Goal: Task Accomplishment & Management: Complete application form

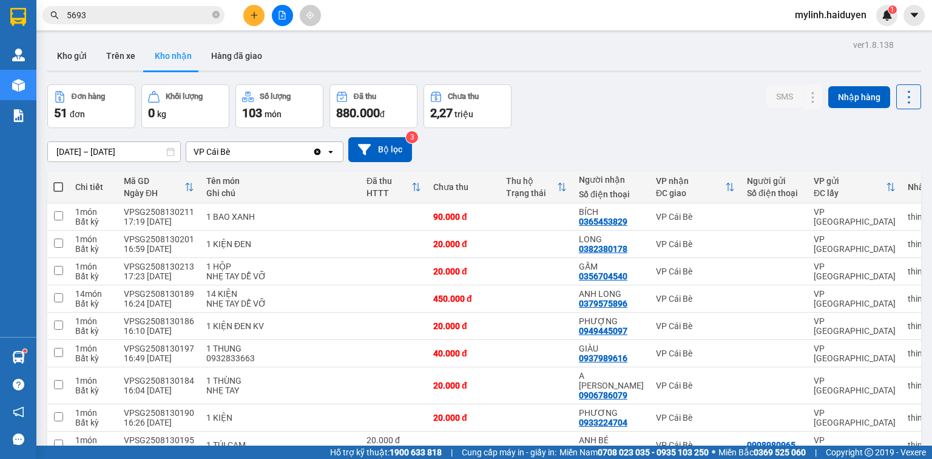
scroll to position [735, 0]
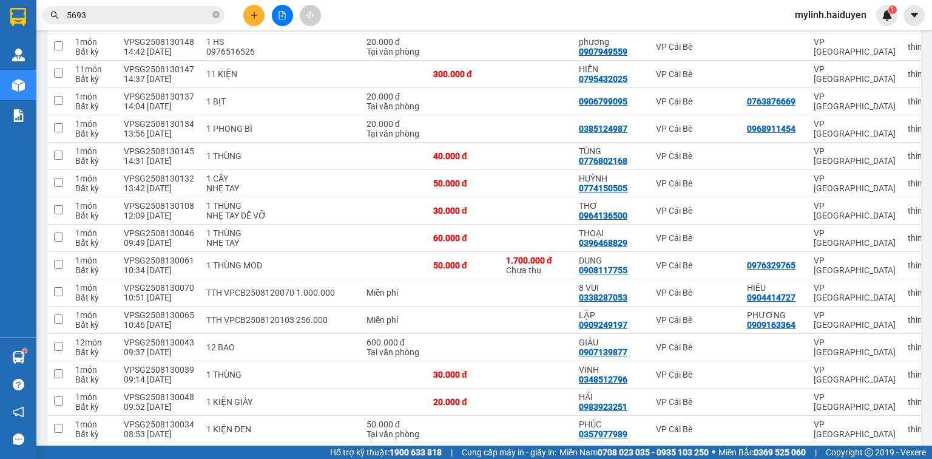
click at [115, 13] on input "5693" at bounding box center [138, 14] width 143 height 13
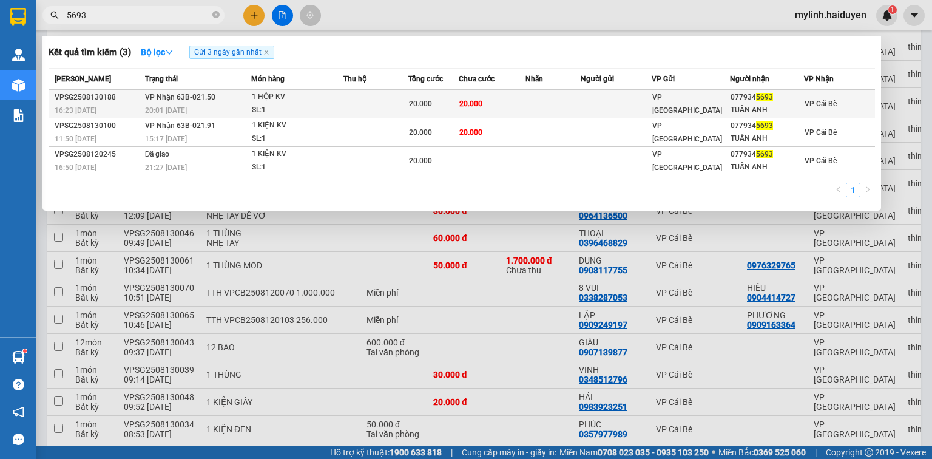
click at [313, 109] on div "SL: 1" at bounding box center [297, 110] width 91 height 13
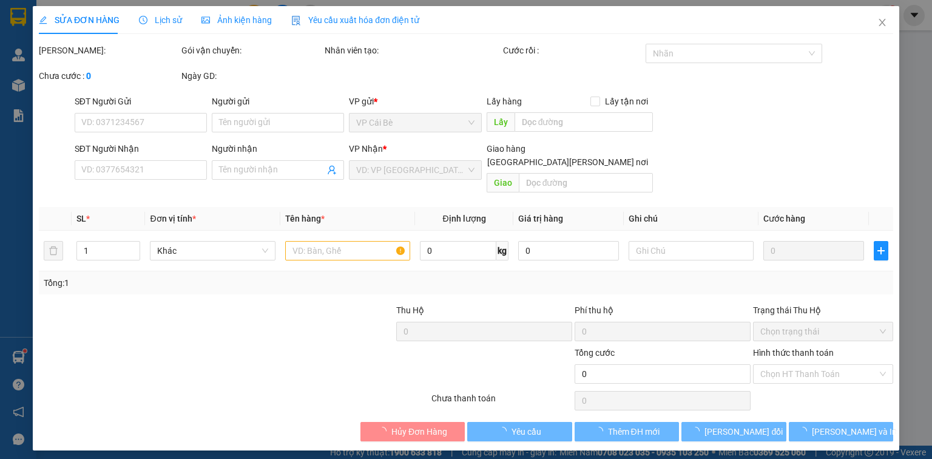
type input "0779345693"
type input "TUẤN ANH"
type input "20.000"
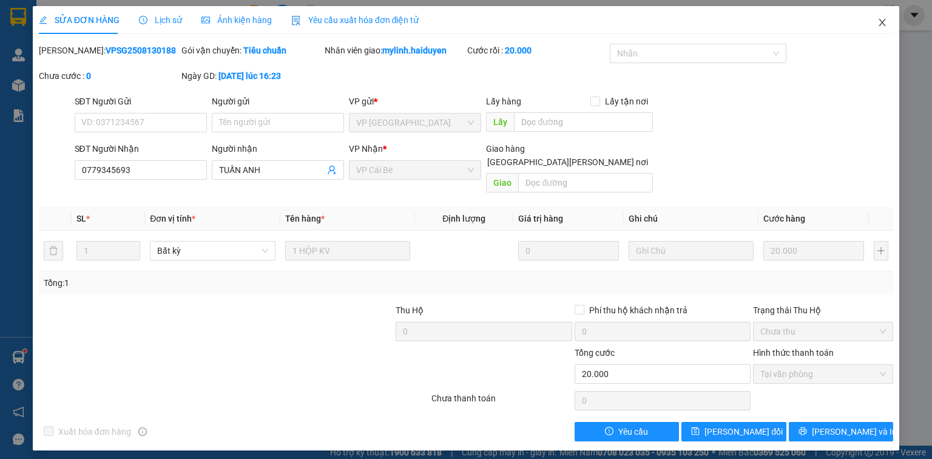
click at [883, 22] on icon "close" at bounding box center [882, 22] width 7 height 7
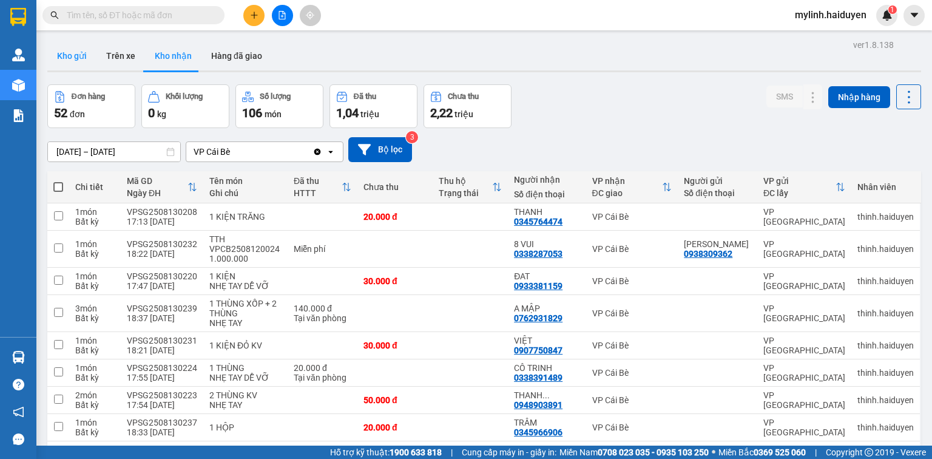
click at [76, 53] on button "Kho gửi" at bounding box center [71, 55] width 49 height 29
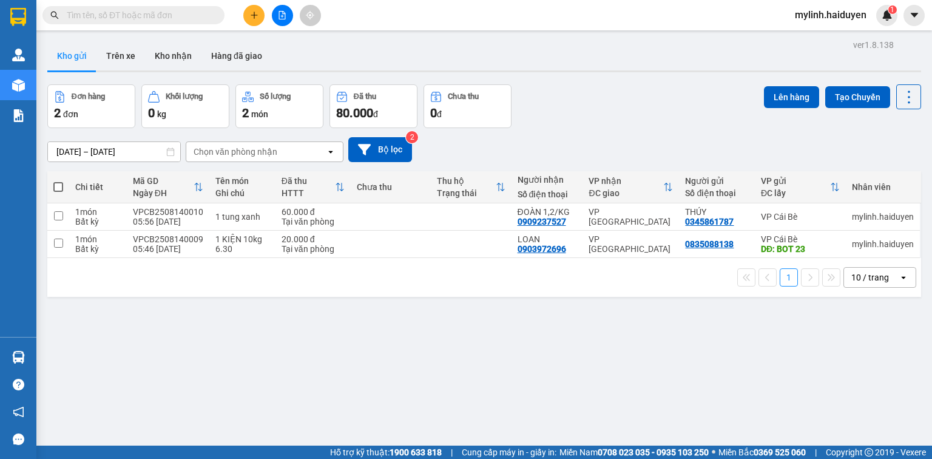
click at [93, 16] on input "text" at bounding box center [138, 14] width 143 height 13
click at [127, 15] on input "text" at bounding box center [138, 14] width 143 height 13
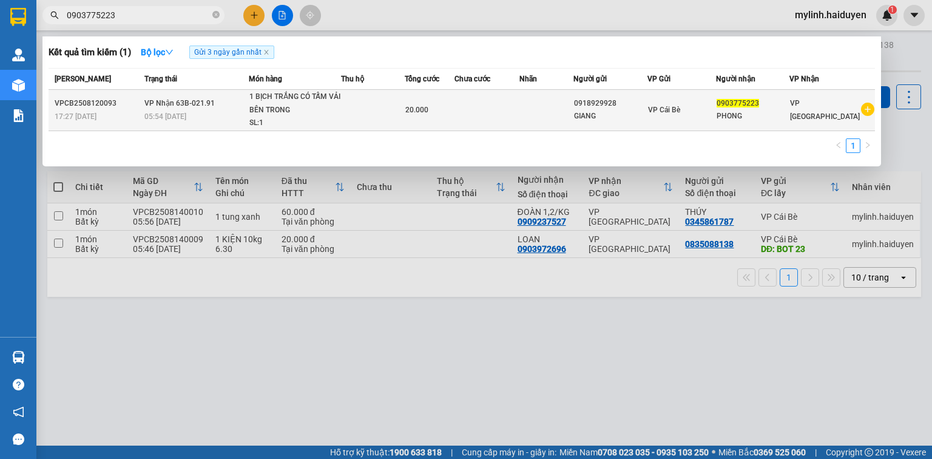
type input "0903775223"
click at [366, 114] on td at bounding box center [373, 110] width 64 height 41
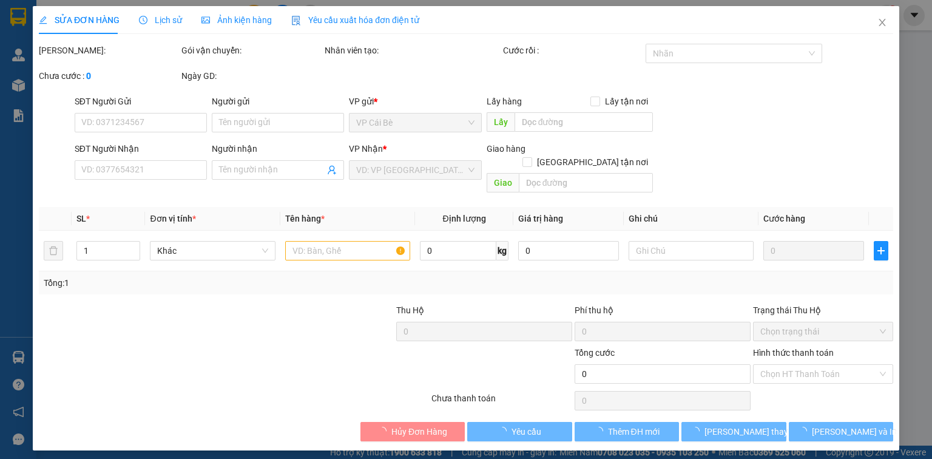
type input "0918929928"
type input "GIANG"
type input "0903775223"
type input "PHONG"
type input "20.000"
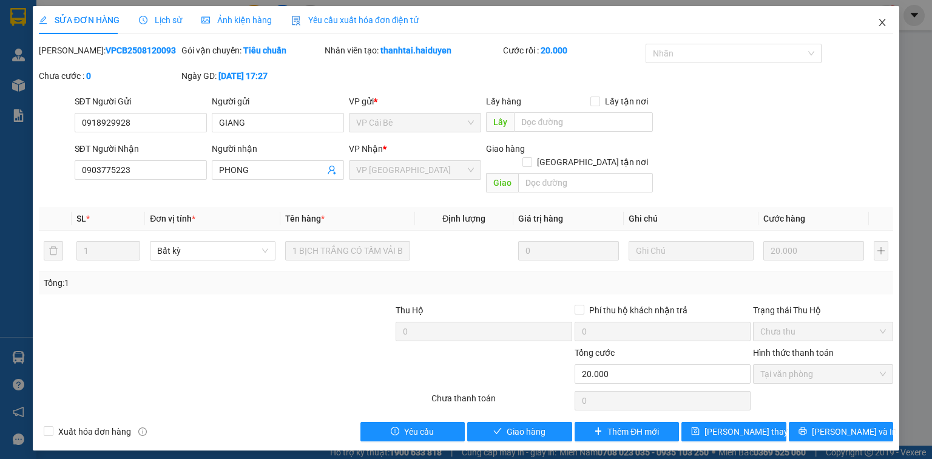
click at [878, 22] on icon "close" at bounding box center [882, 23] width 10 height 10
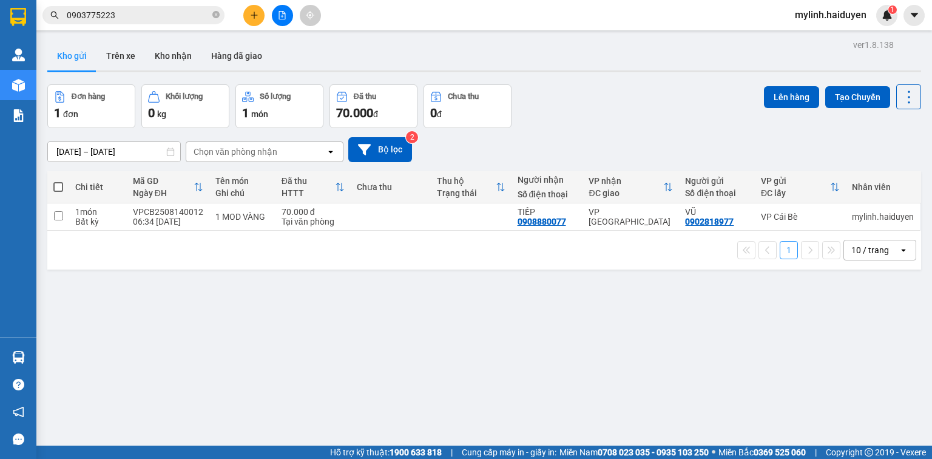
click at [165, 10] on input "0903775223" at bounding box center [138, 14] width 143 height 13
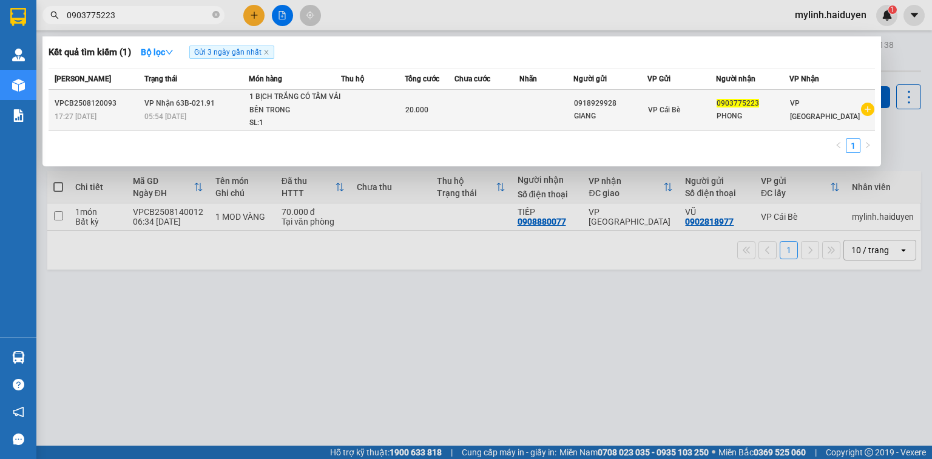
click at [358, 103] on td at bounding box center [373, 110] width 64 height 41
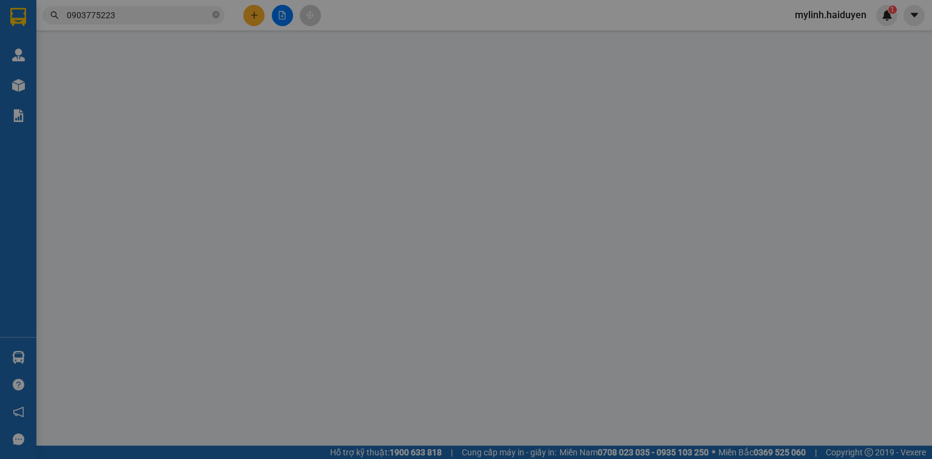
type input "0918929928"
type input "GIANG"
type input "0903775223"
type input "PHONG"
type input "20.000"
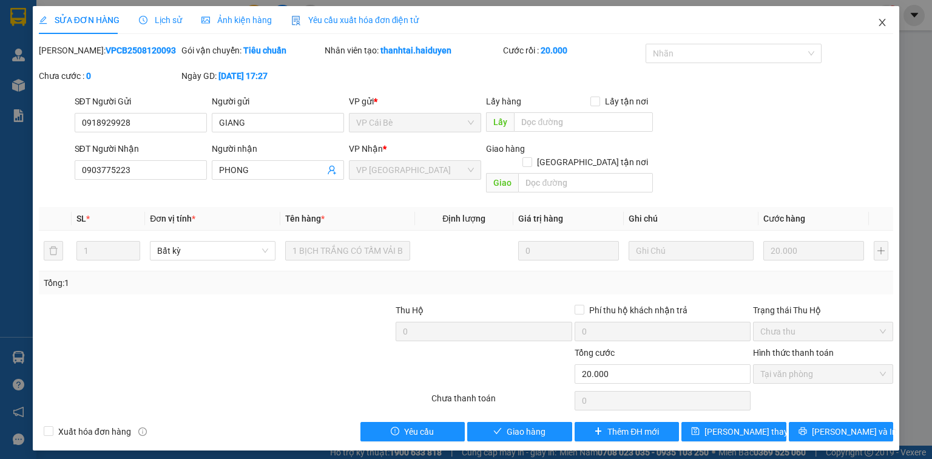
click at [885, 22] on icon "close" at bounding box center [882, 23] width 10 height 10
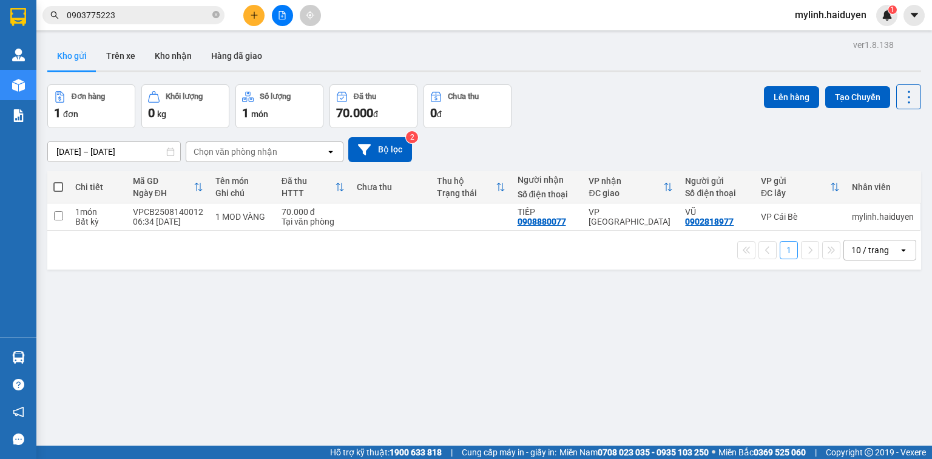
click at [157, 13] on input "0903775223" at bounding box center [138, 14] width 143 height 13
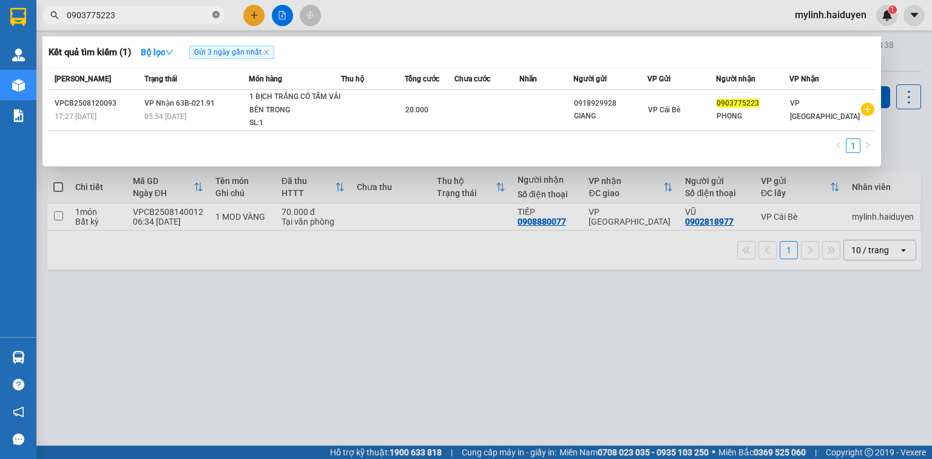
click at [214, 13] on icon "close-circle" at bounding box center [215, 14] width 7 height 7
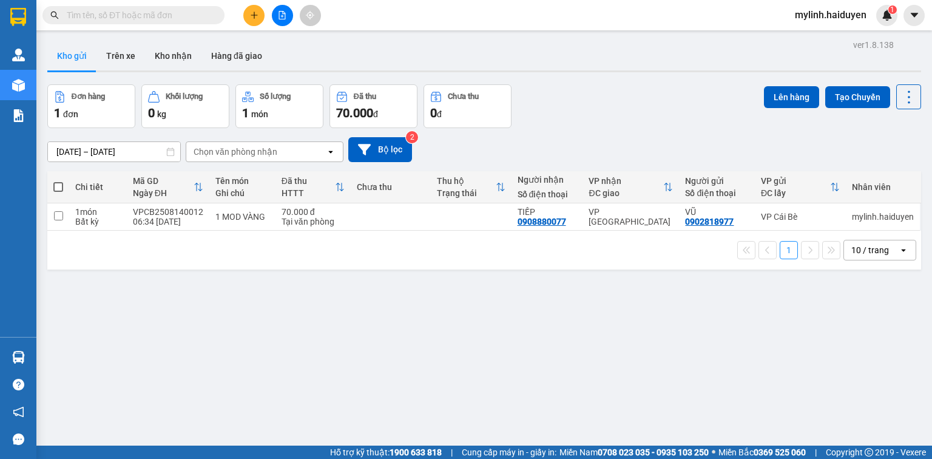
click at [258, 12] on button at bounding box center [253, 15] width 21 height 21
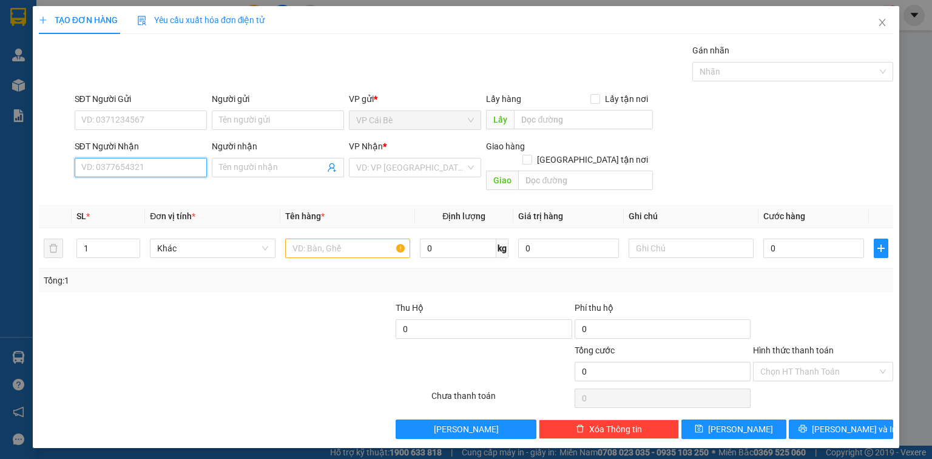
click at [115, 166] on input "SĐT Người Nhận" at bounding box center [141, 167] width 132 height 19
type input "0906886975"
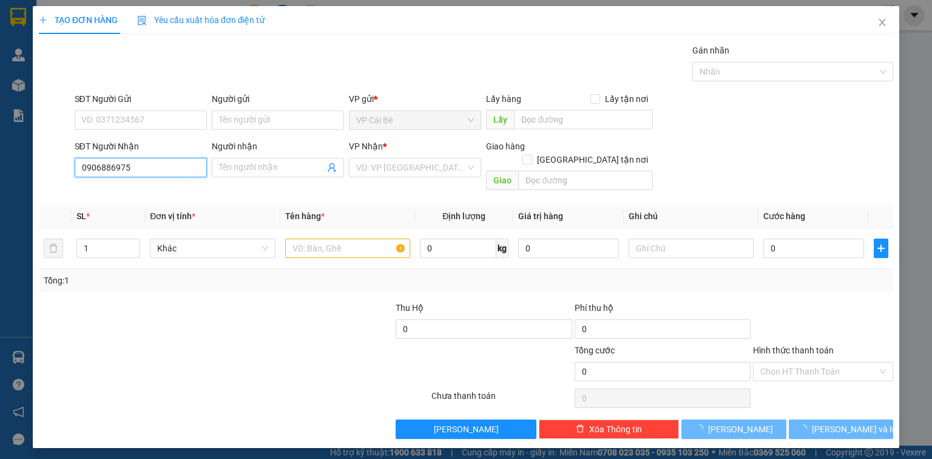
click at [139, 169] on input "0906886975" at bounding box center [141, 167] width 132 height 19
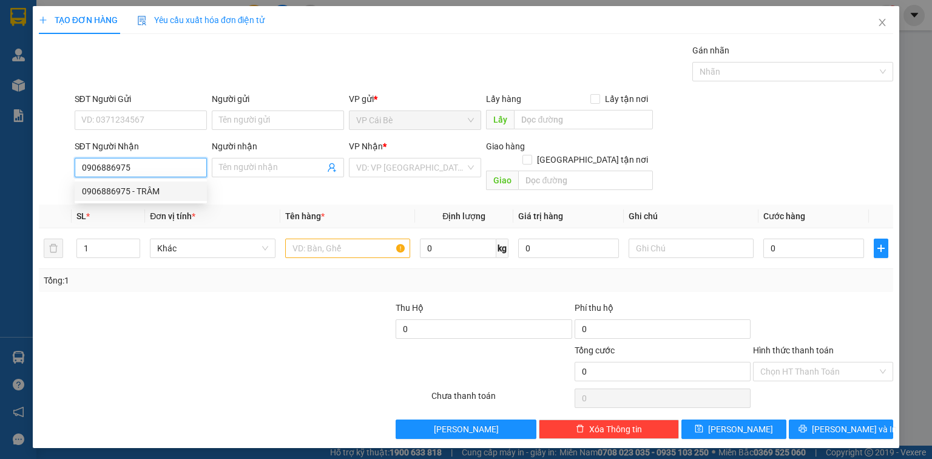
click at [146, 194] on div "0906886975 - TRÂM" at bounding box center [141, 190] width 118 height 13
type input "TRÂM"
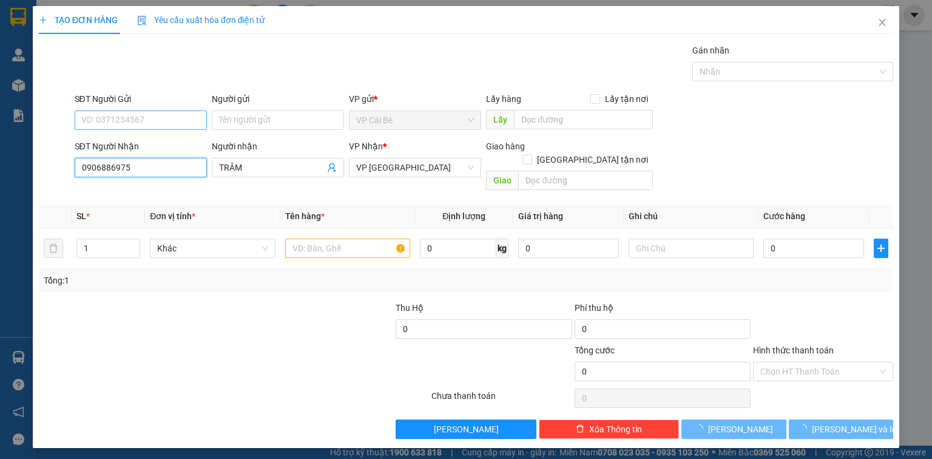
type input "0906886975"
click at [121, 114] on input "SĐT Người Gửi" at bounding box center [141, 119] width 132 height 19
type input "20.000"
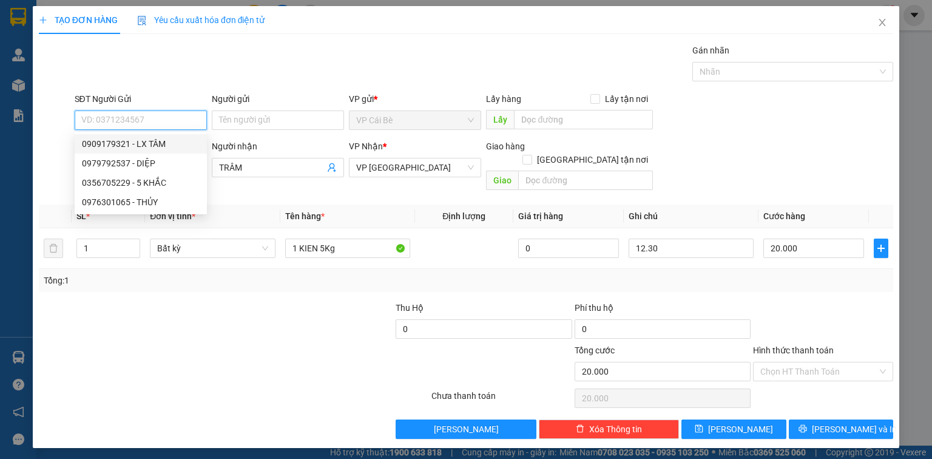
click at [158, 144] on div "0909179321 - LX TÂM" at bounding box center [141, 143] width 118 height 13
type input "0909179321"
type input "LX TÂM"
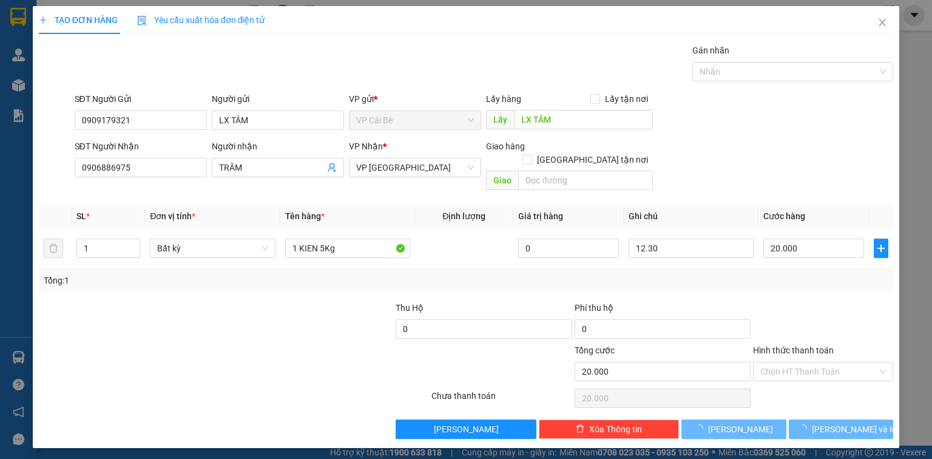
click at [197, 75] on div "Gói vận chuyển * Tiêu chuẩn Gán nhãn Nhãn" at bounding box center [484, 65] width 824 height 42
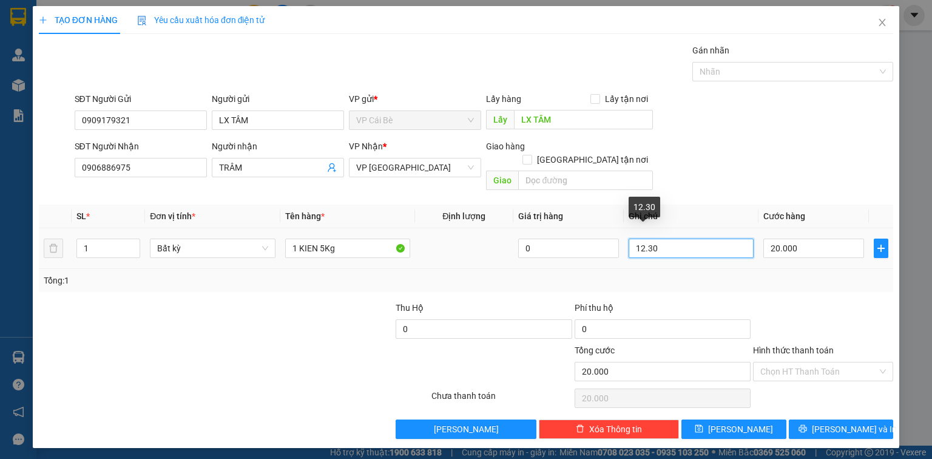
click at [644, 238] on input "12.30" at bounding box center [690, 247] width 125 height 19
type input "7.30"
click at [750, 155] on div "SĐT Người Nhận 0906886975 Người nhận TRÂM VP Nhận * VP [GEOGRAPHIC_DATA] Giao h…" at bounding box center [484, 168] width 824 height 56
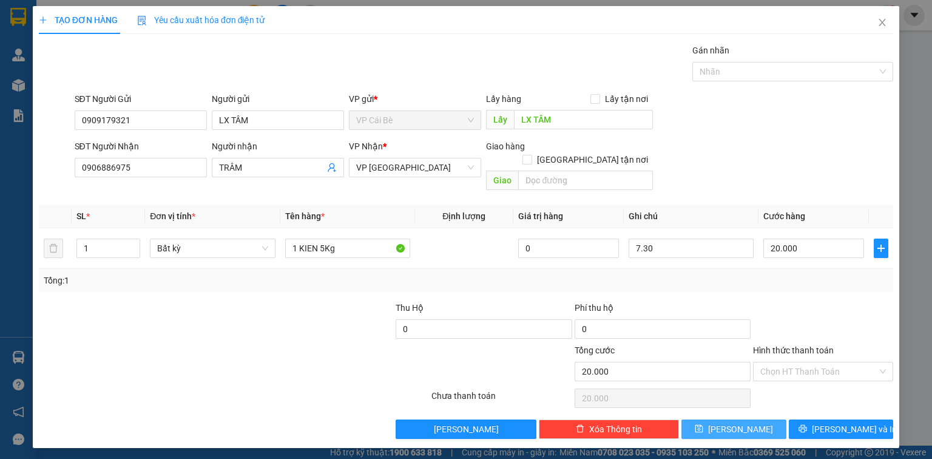
click at [730, 419] on button "[PERSON_NAME]" at bounding box center [733, 428] width 105 height 19
type input "0"
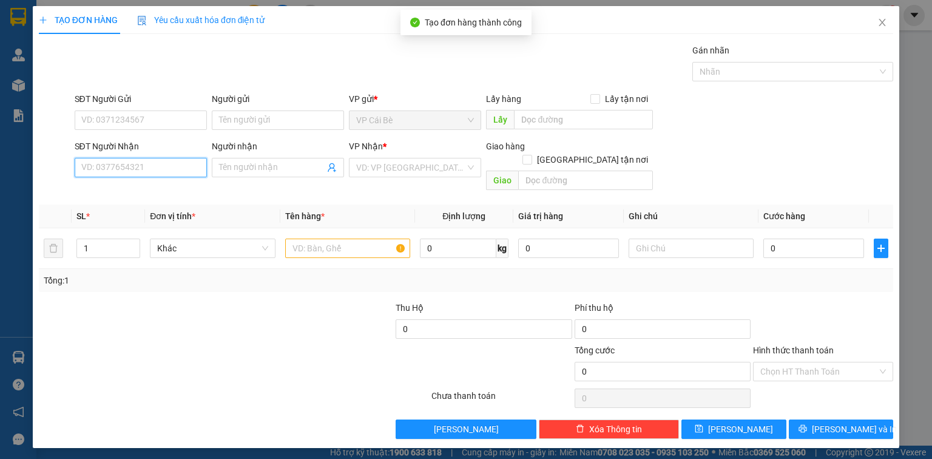
click at [131, 167] on input "SĐT Người Nhận" at bounding box center [141, 167] width 132 height 19
type input "0388532607"
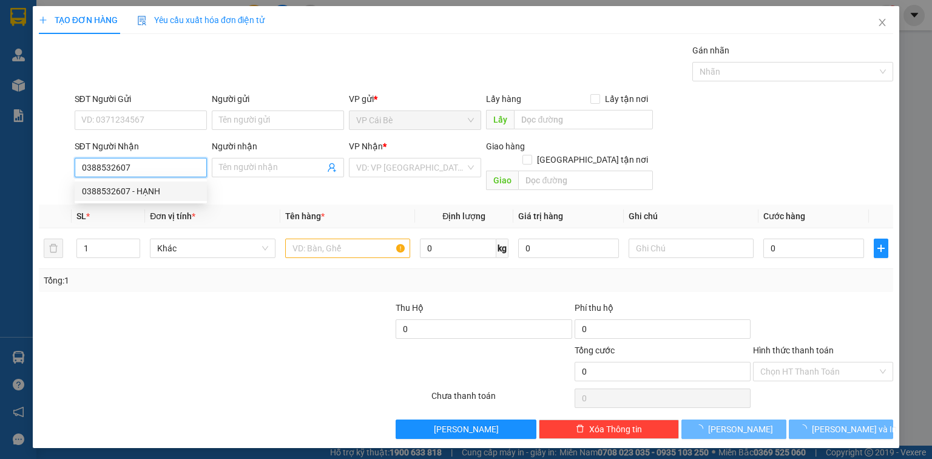
drag, startPoint x: 136, startPoint y: 189, endPoint x: 117, endPoint y: 150, distance: 43.7
click at [136, 189] on div "0388532607 - HẠNH" at bounding box center [141, 190] width 118 height 13
type input "HẠNH"
type input "0388532607"
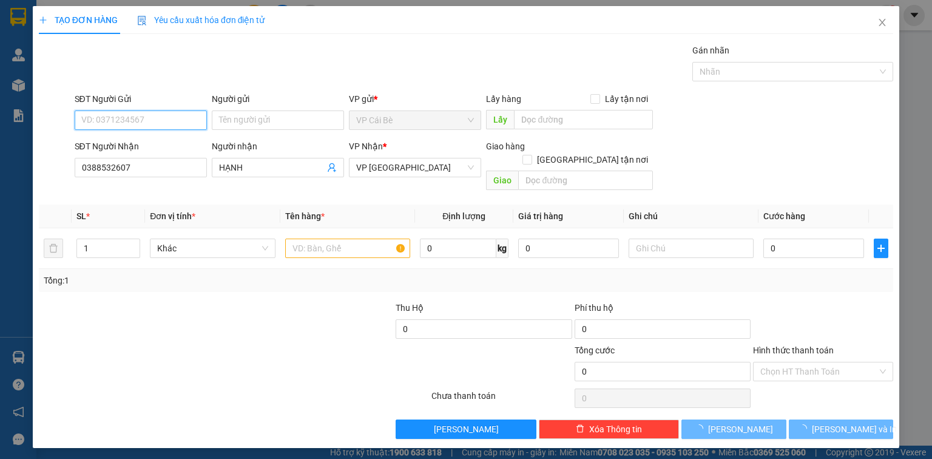
click at [119, 117] on input "SĐT Người Gửi" at bounding box center [141, 119] width 132 height 19
type input "30.000"
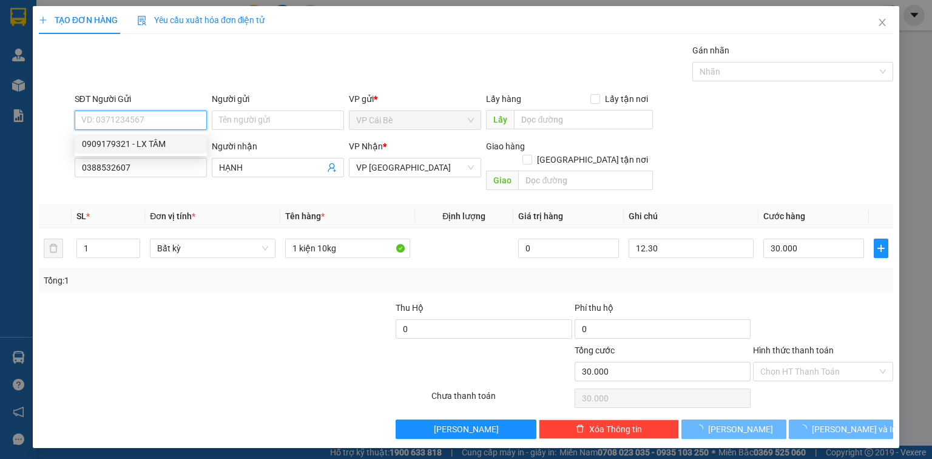
click at [131, 149] on div "0909179321 - LX TÂM" at bounding box center [141, 143] width 118 height 13
type input "0909179321"
type input "LX TÂM"
click at [178, 78] on div "Gói vận chuyển * Tiêu chuẩn Gán nhãn Nhãn" at bounding box center [484, 65] width 824 height 42
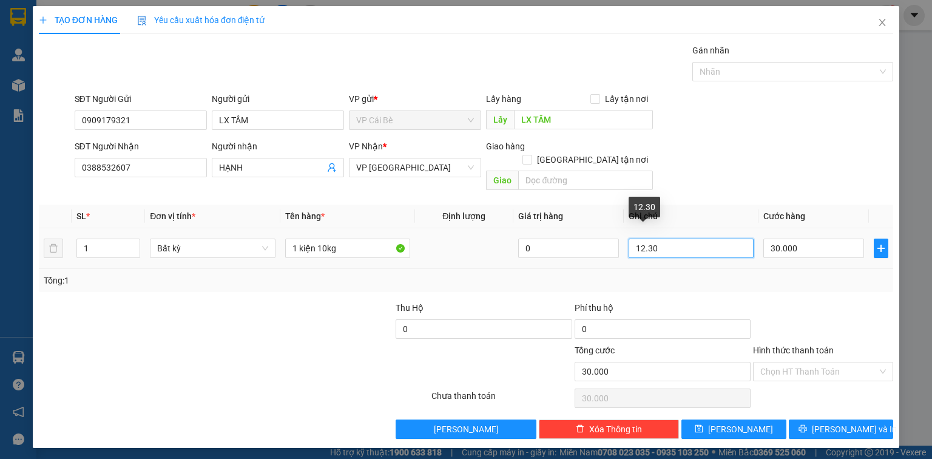
drag, startPoint x: 642, startPoint y: 237, endPoint x: 632, endPoint y: 237, distance: 10.3
click at [632, 238] on input "12.30" at bounding box center [690, 247] width 125 height 19
type input "7.30"
click at [792, 153] on div "SĐT Người Nhận 0388532607 Người nhận HẠNH VP Nhận * VP [GEOGRAPHIC_DATA] Giao h…" at bounding box center [484, 168] width 824 height 56
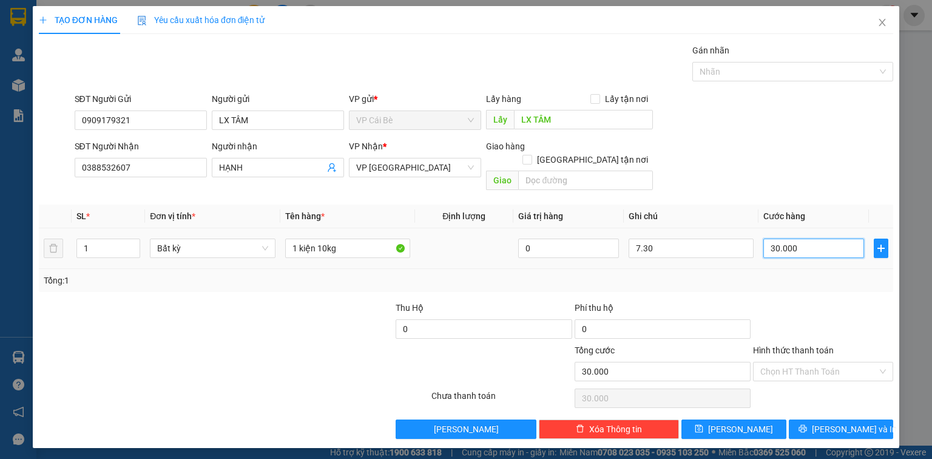
click at [824, 238] on input "30.000" at bounding box center [813, 247] width 101 height 19
type input "0"
type input "2"
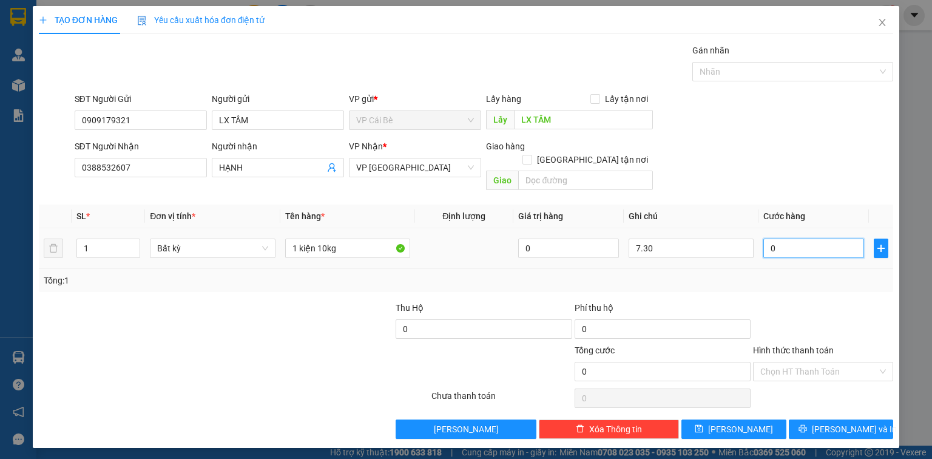
type input "2"
type input "02"
type input "20"
type input "020"
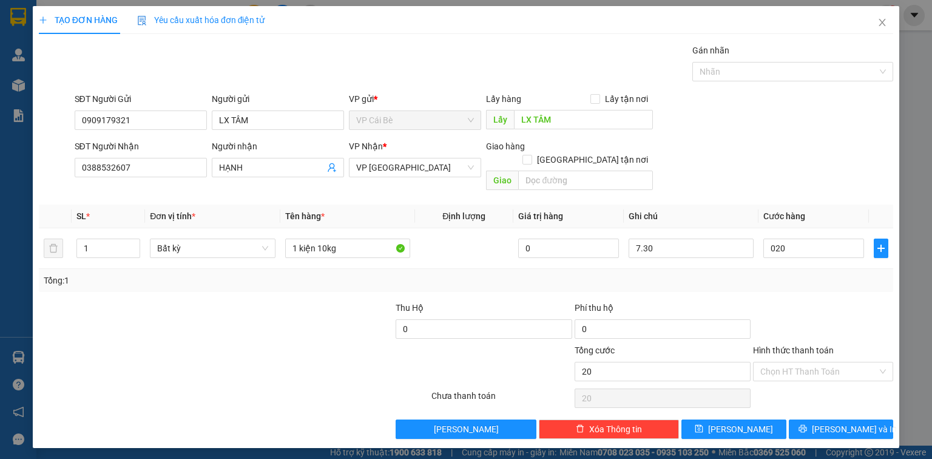
type input "20.000"
click at [792, 146] on div "SĐT Người Nhận 0388532607 Người nhận HẠNH VP Nhận * VP [GEOGRAPHIC_DATA] Giao h…" at bounding box center [484, 168] width 824 height 56
click at [730, 419] on button "[PERSON_NAME]" at bounding box center [733, 428] width 105 height 19
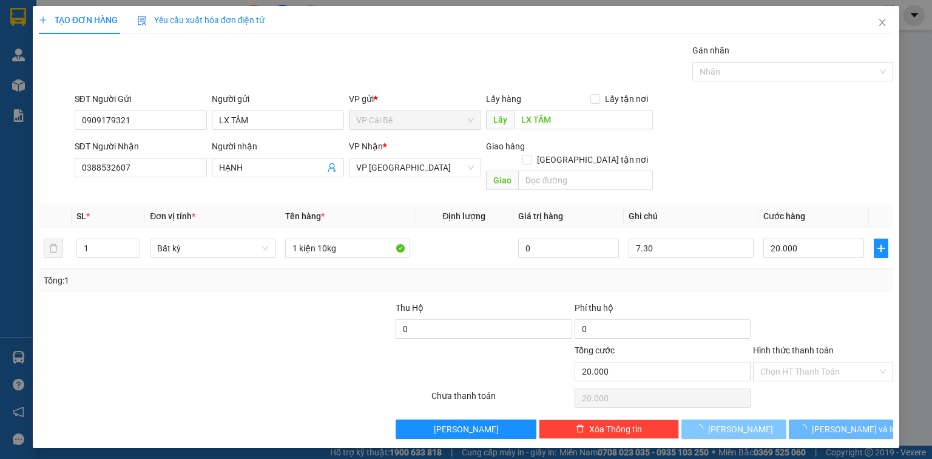
type input "0"
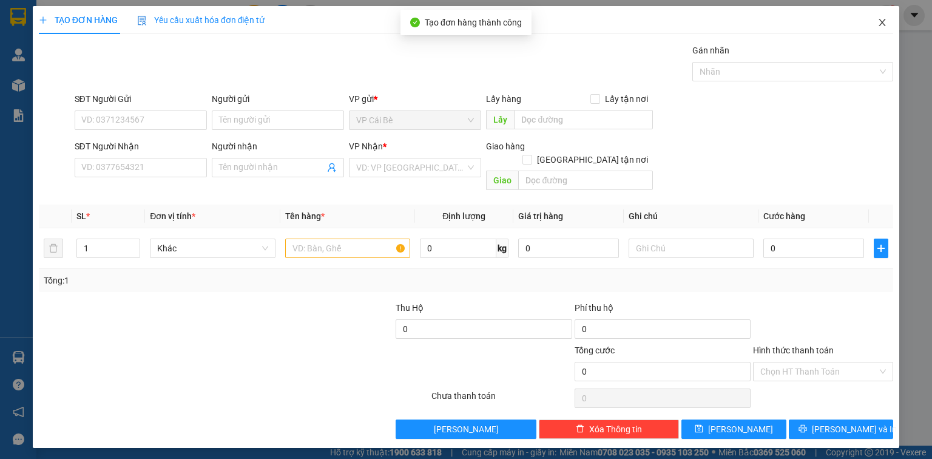
click at [884, 26] on icon "close" at bounding box center [882, 22] width 7 height 7
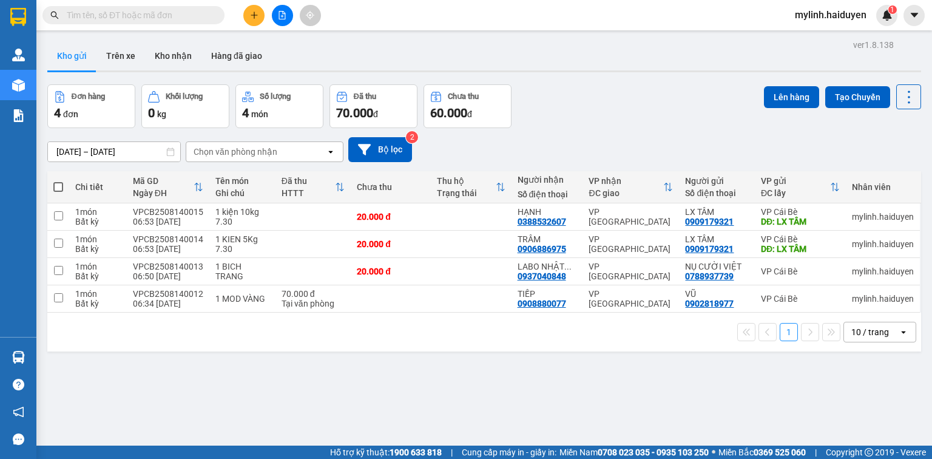
click at [165, 10] on input "text" at bounding box center [138, 14] width 143 height 13
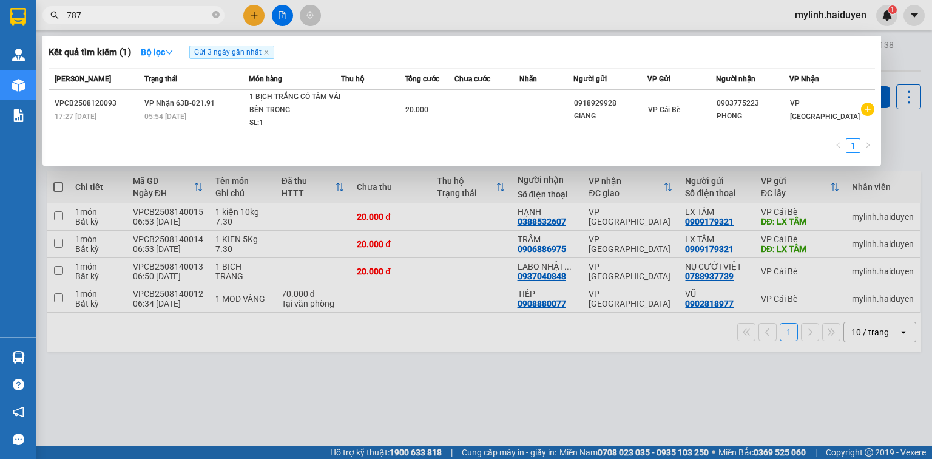
type input "7879"
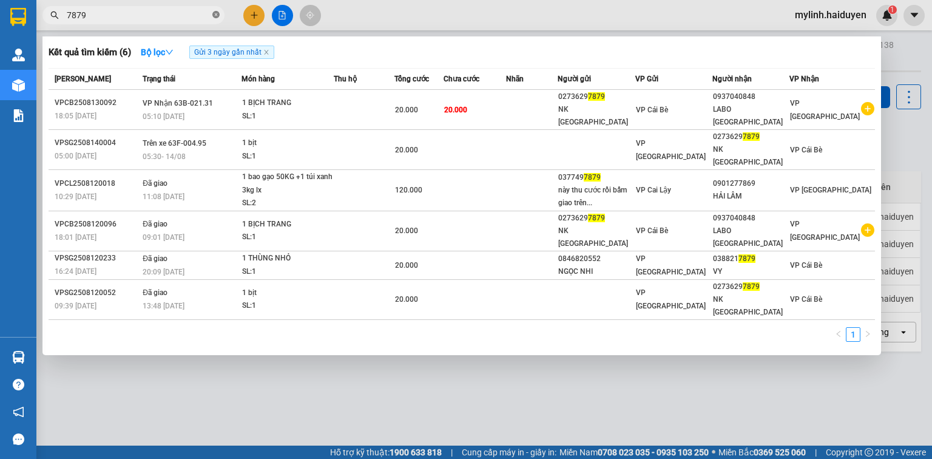
click at [215, 15] on icon "close-circle" at bounding box center [215, 14] width 7 height 7
